Goal: Information Seeking & Learning: Learn about a topic

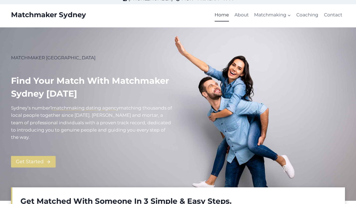
scroll to position [6, 0]
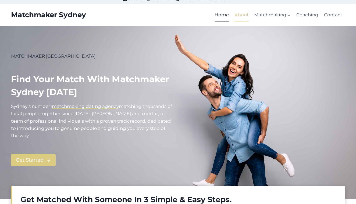
click at [242, 16] on link "About" at bounding box center [242, 15] width 20 height 13
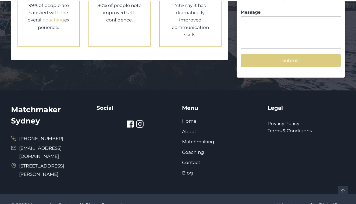
scroll to position [628, 0]
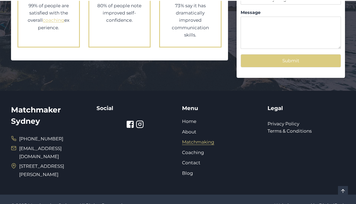
click at [195, 139] on link "Matchmaking" at bounding box center [198, 141] width 32 height 5
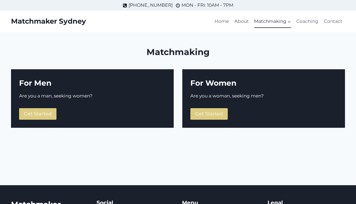
click at [194, 136] on div "Matchmaking For Men Are you a man, seeking women? Get Started For Women Are you…" at bounding box center [178, 108] width 347 height 153
click at [209, 107] on div "For Women Are you a woman, seeking men? Get Started" at bounding box center [263, 98] width 163 height 59
click at [208, 115] on span "Get Started" at bounding box center [209, 114] width 28 height 6
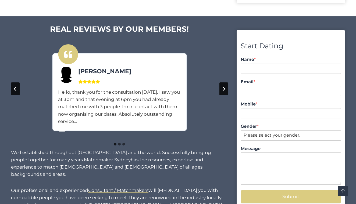
scroll to position [402, 0]
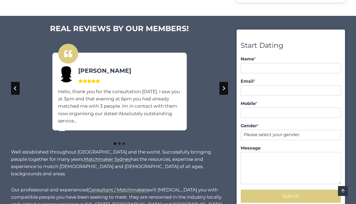
click at [223, 86] on icon "Next slide" at bounding box center [223, 88] width 4 height 4
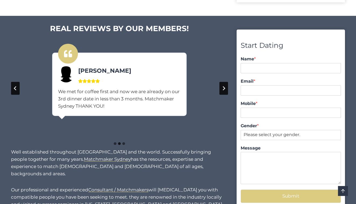
click at [222, 90] on button "Next slide" at bounding box center [223, 88] width 9 height 13
click at [223, 89] on button "Go to first slide" at bounding box center [223, 88] width 9 height 13
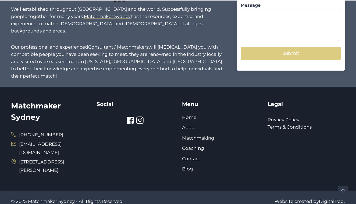
scroll to position [545, 0]
